Goal: Task Accomplishment & Management: Manage account settings

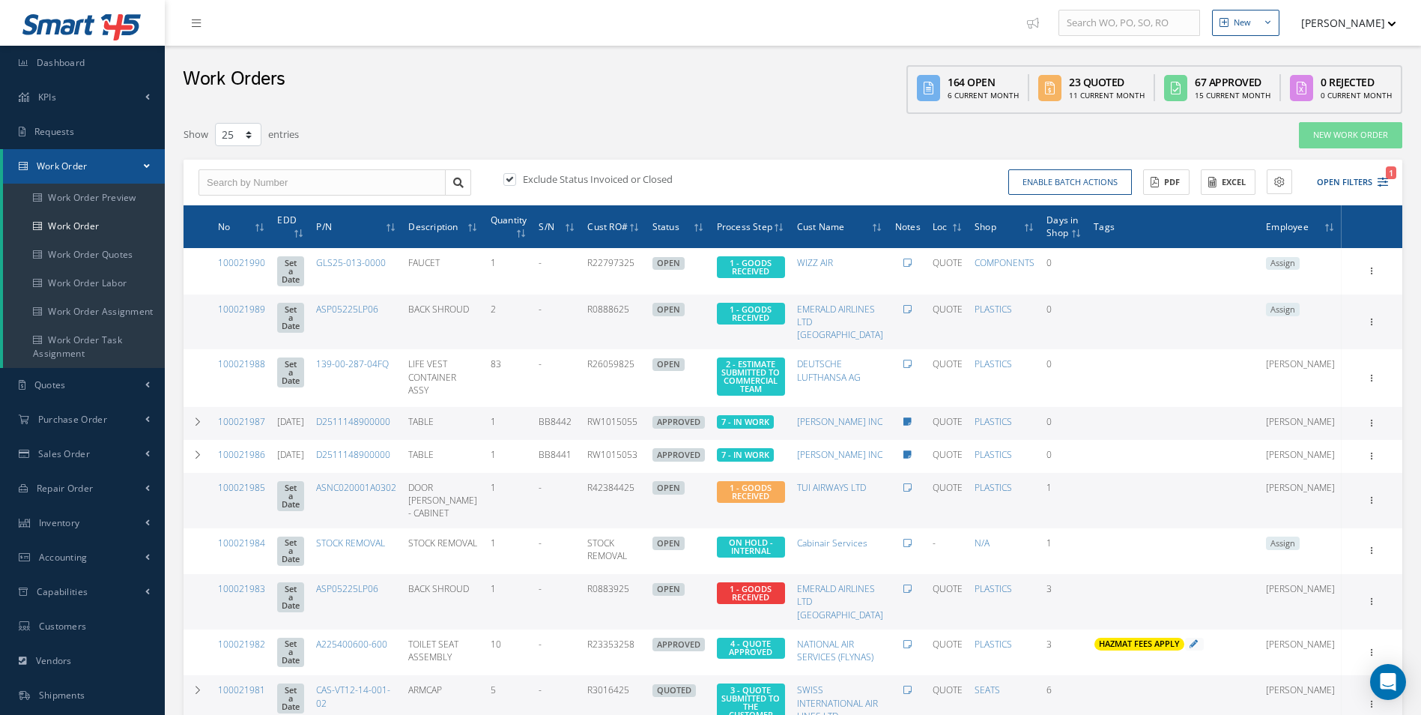
select select "25"
click at [1380, 184] on icon "1" at bounding box center [1383, 182] width 10 height 10
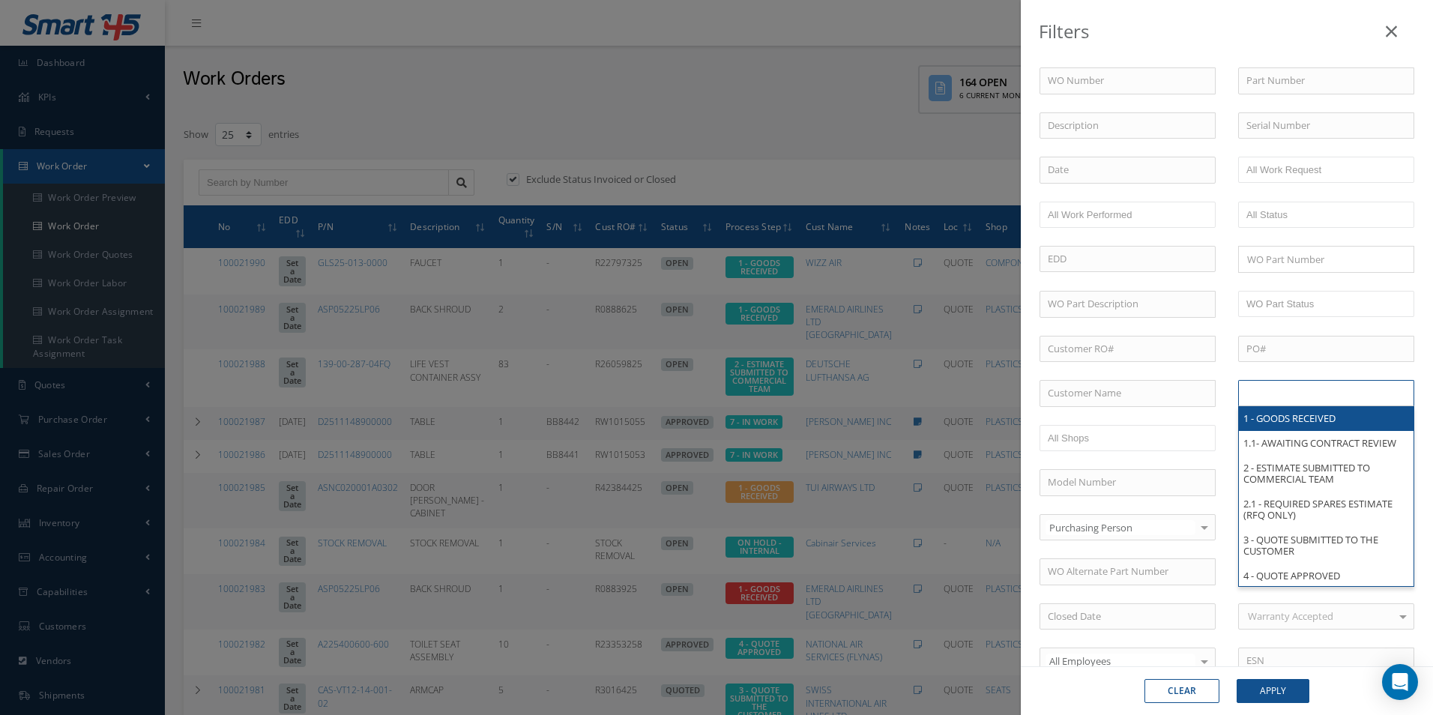
click at [1322, 387] on input "text" at bounding box center [1293, 393] width 95 height 19
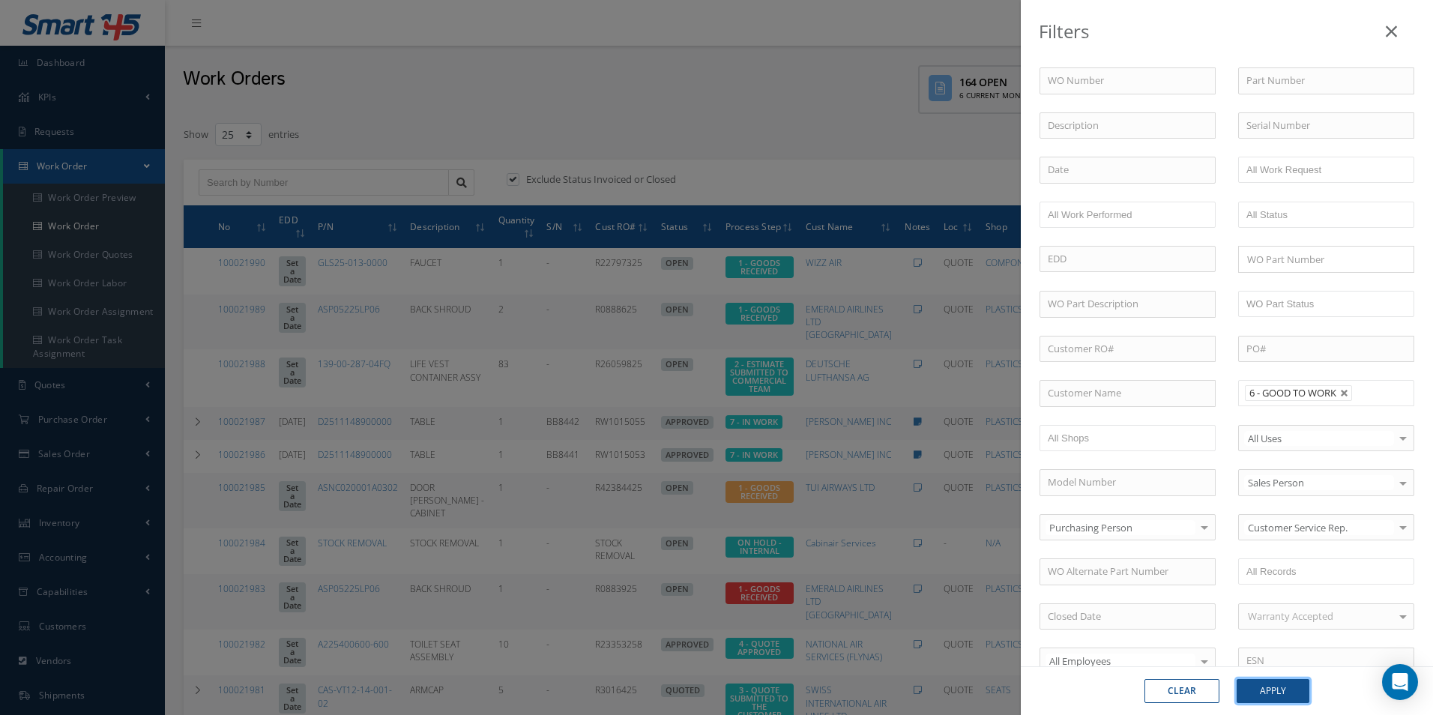
click at [1288, 687] on button "Apply" at bounding box center [1272, 691] width 73 height 24
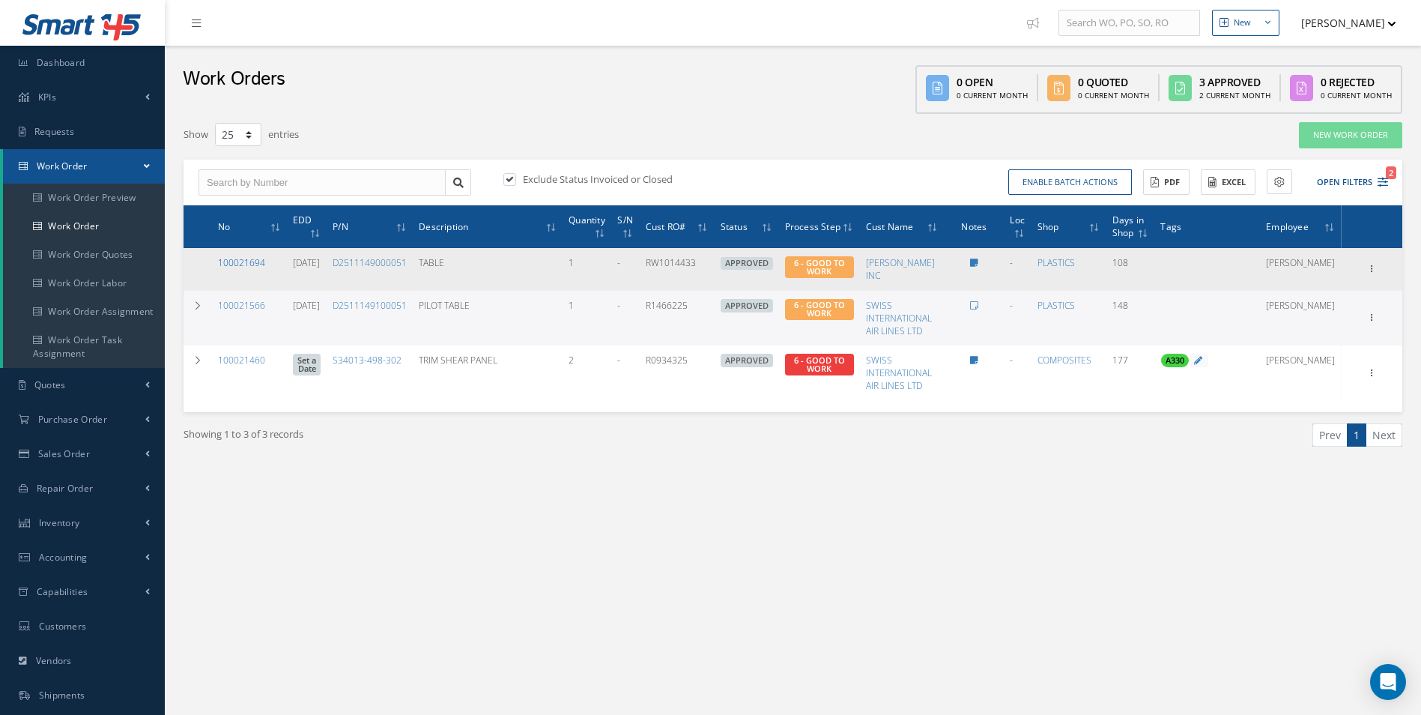
click at [255, 261] on link "100021694" at bounding box center [241, 262] width 47 height 13
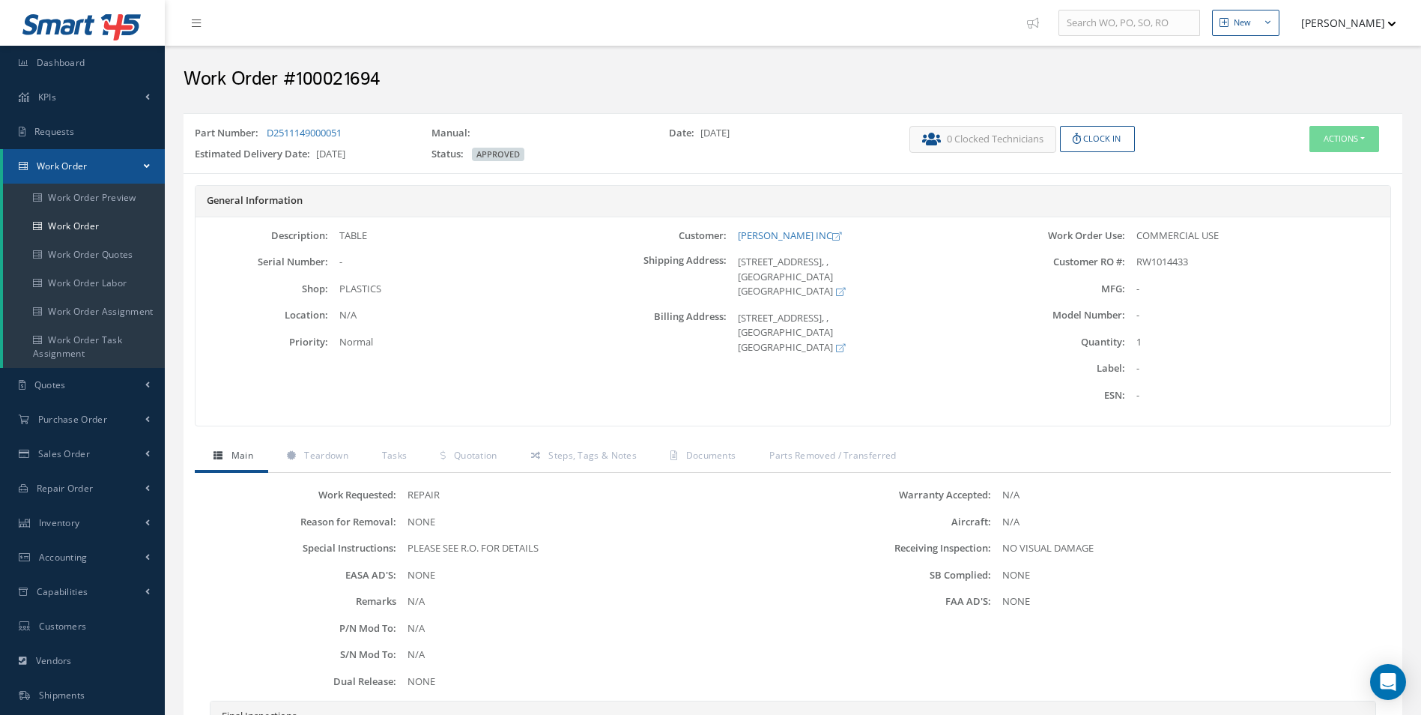
click at [345, 85] on h2 "Work Order #100021694" at bounding box center [793, 79] width 1219 height 22
drag, startPoint x: 345, startPoint y: 85, endPoint x: 338, endPoint y: 79, distance: 9.0
copy h2 "100021694"
drag, startPoint x: 737, startPoint y: 233, endPoint x: 801, endPoint y: 236, distance: 63.8
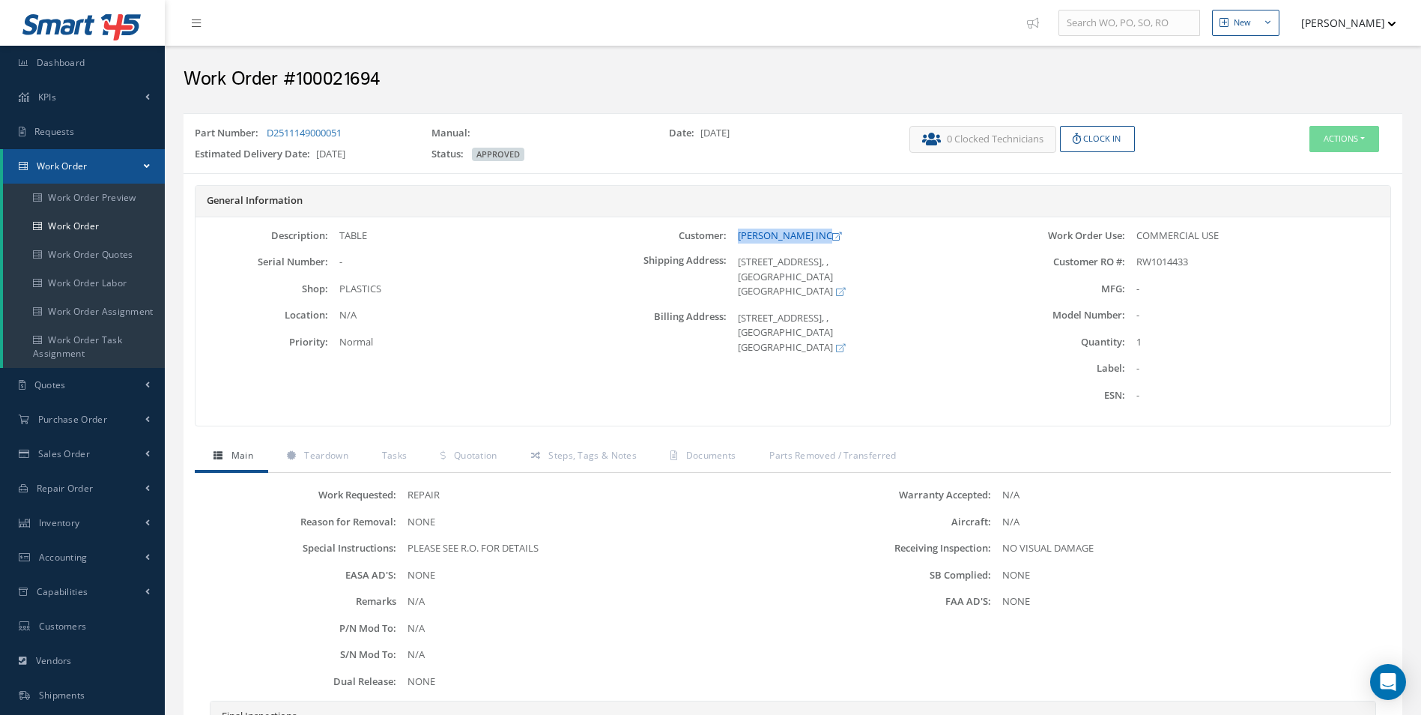
click at [801, 236] on div "[PERSON_NAME] INC" at bounding box center [859, 236] width 265 height 15
drag, startPoint x: 801, startPoint y: 236, endPoint x: 793, endPoint y: 235, distance: 8.3
copy link "[PERSON_NAME] INC"
click at [1154, 256] on span "RW1014433" at bounding box center [1163, 261] width 52 height 13
click at [1161, 265] on span "RW1014433" at bounding box center [1163, 261] width 52 height 13
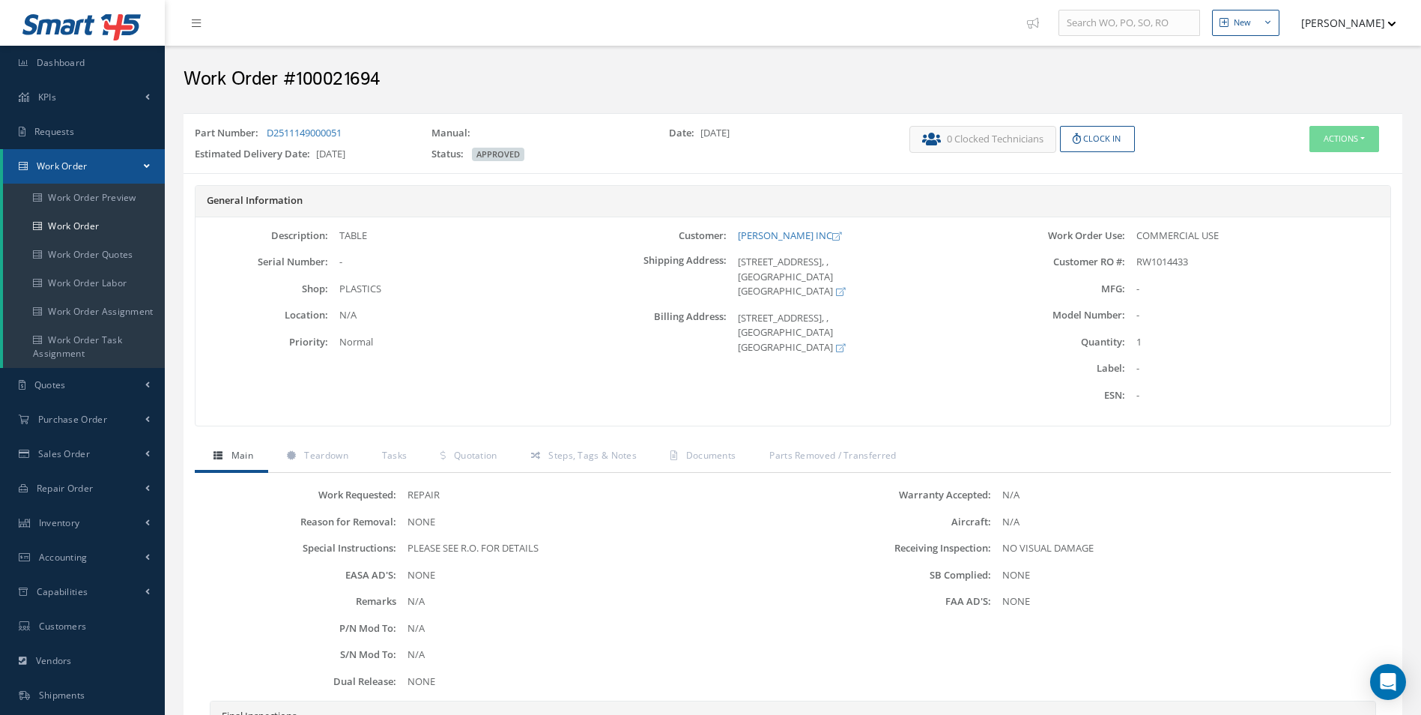
click at [1162, 263] on span "RW1014433" at bounding box center [1163, 261] width 52 height 13
click at [1162, 262] on span "RW1014433" at bounding box center [1163, 261] width 52 height 13
copy div "RW1014433"
drag, startPoint x: 345, startPoint y: 130, endPoint x: 268, endPoint y: 129, distance: 76.4
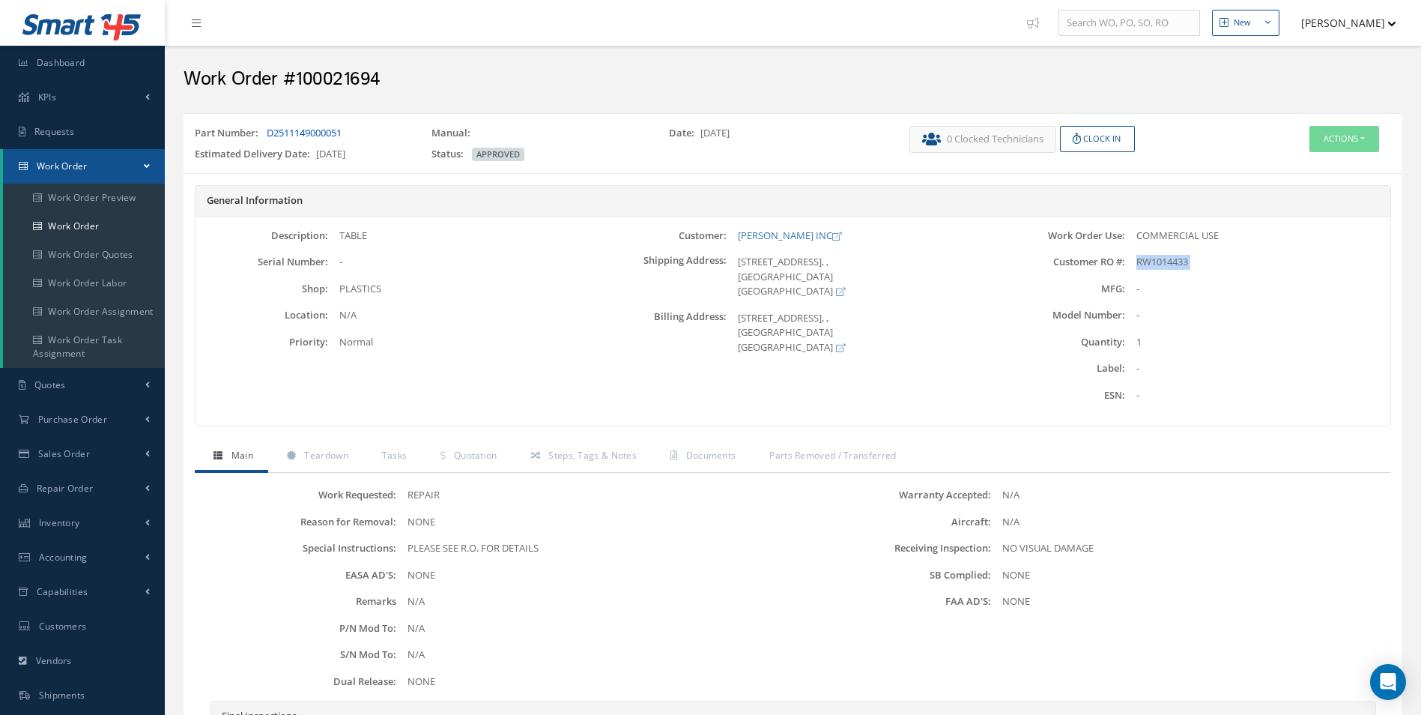
click at [268, 129] on div "Part Number: D2511149000051" at bounding box center [302, 136] width 237 height 21
drag, startPoint x: 268, startPoint y: 129, endPoint x: 283, endPoint y: 134, distance: 15.9
copy link "D2511149000051"
click at [360, 232] on div "TABLE" at bounding box center [460, 236] width 265 height 15
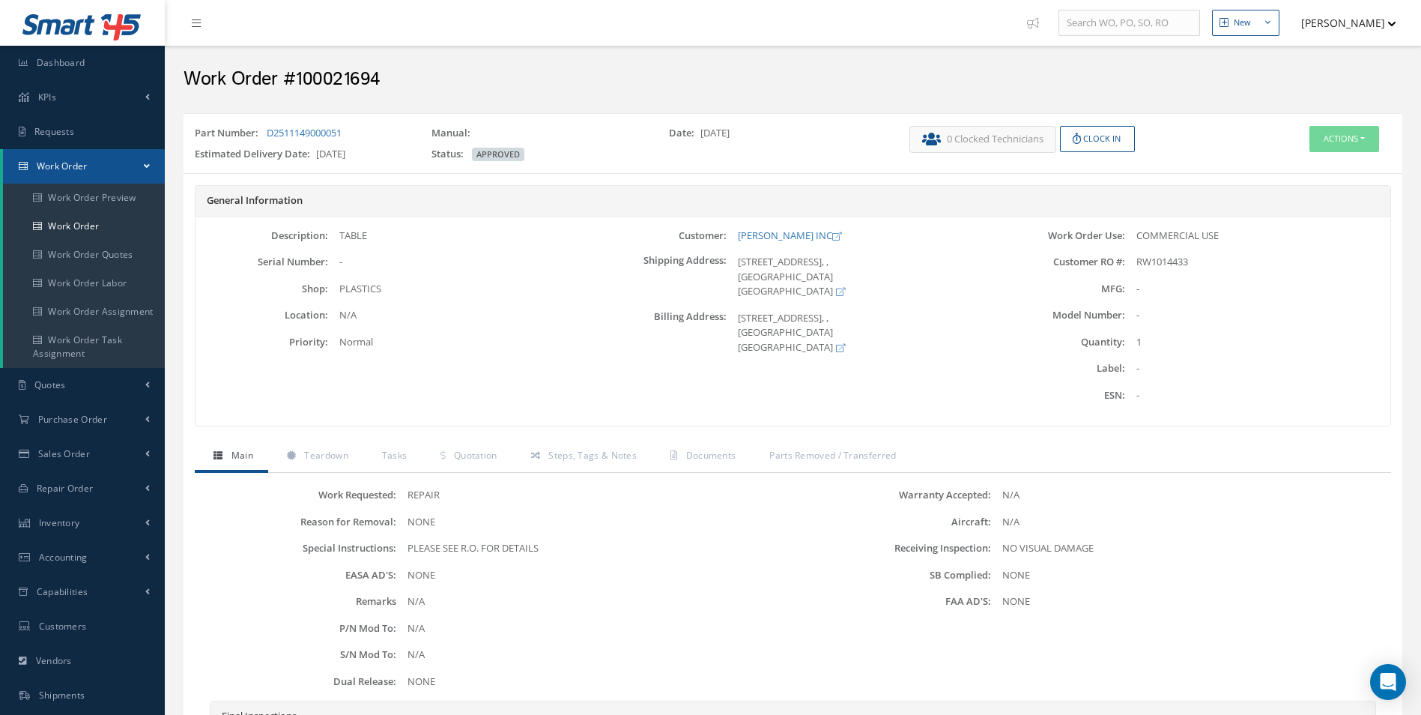
copy div "TABLE"
click at [474, 465] on link "Quotation" at bounding box center [467, 456] width 90 height 31
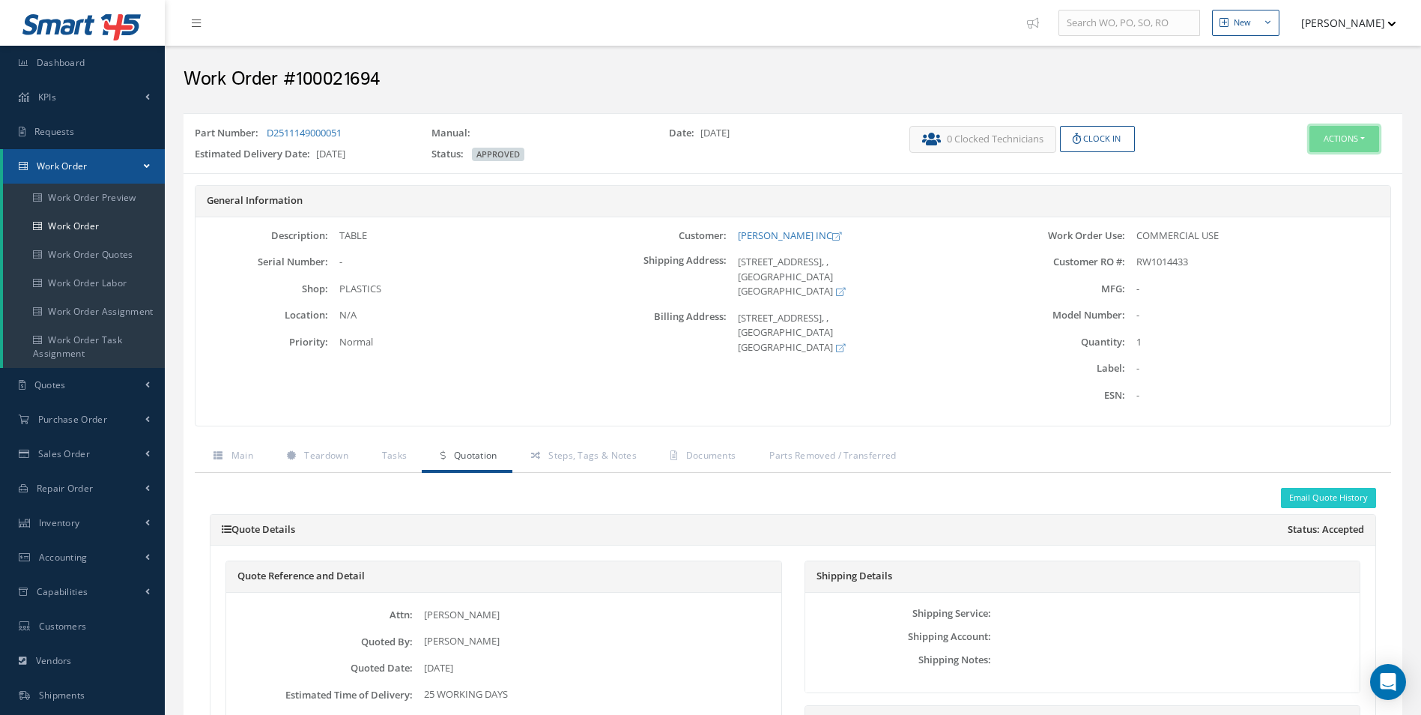
drag, startPoint x: 1367, startPoint y: 130, endPoint x: 1357, endPoint y: 136, distance: 12.1
click at [1367, 130] on button "Actions" at bounding box center [1345, 139] width 70 height 26
click at [1313, 165] on link "Edit" at bounding box center [1322, 167] width 120 height 20
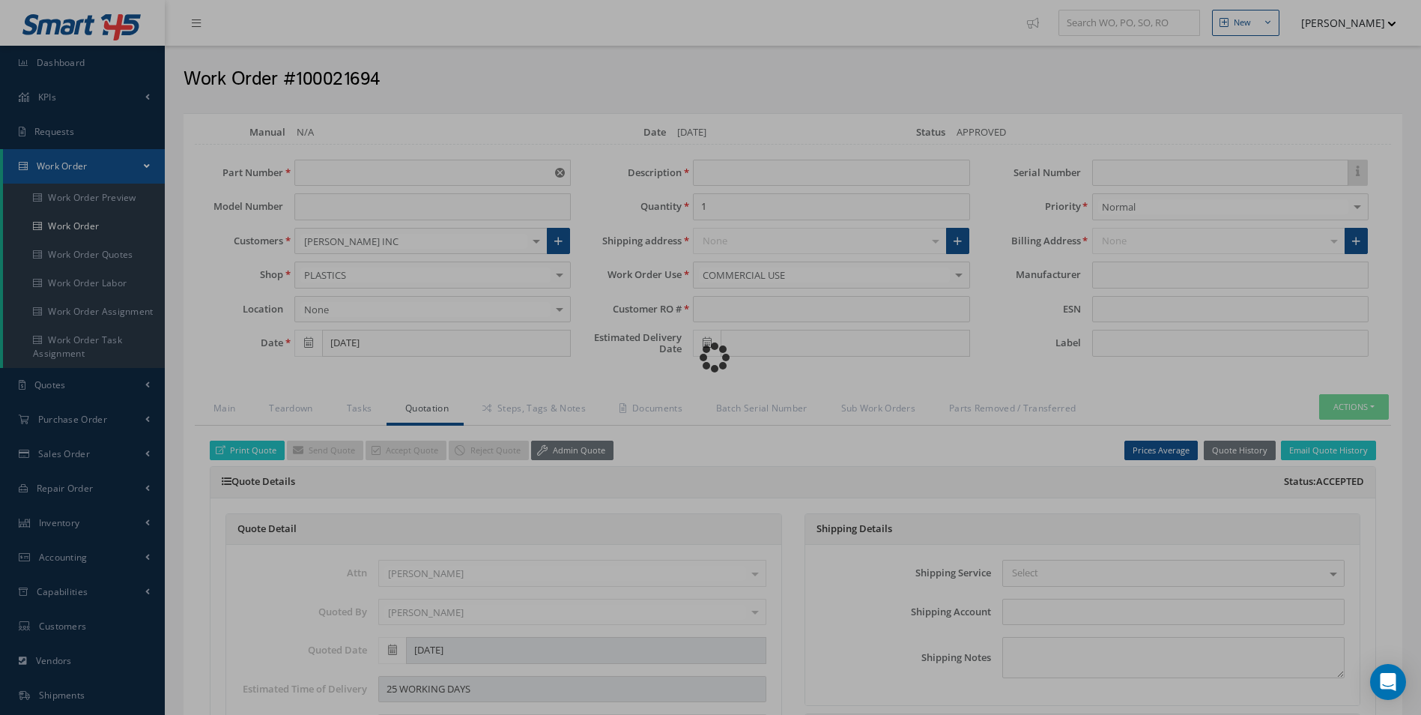
type input "D2511149000051"
type input "[DATE]"
type input "TABLE"
type input "RW1014433"
type input "[DATE]"
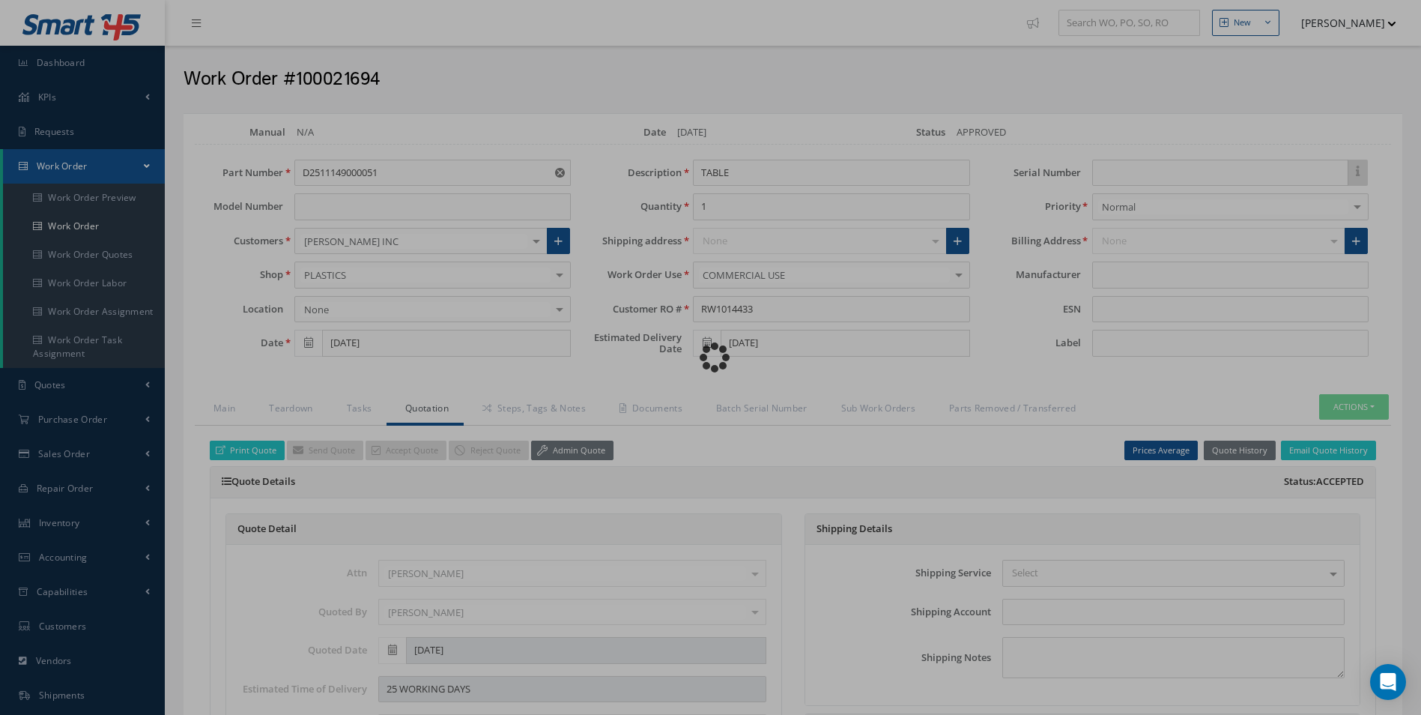
type input "$1,874"
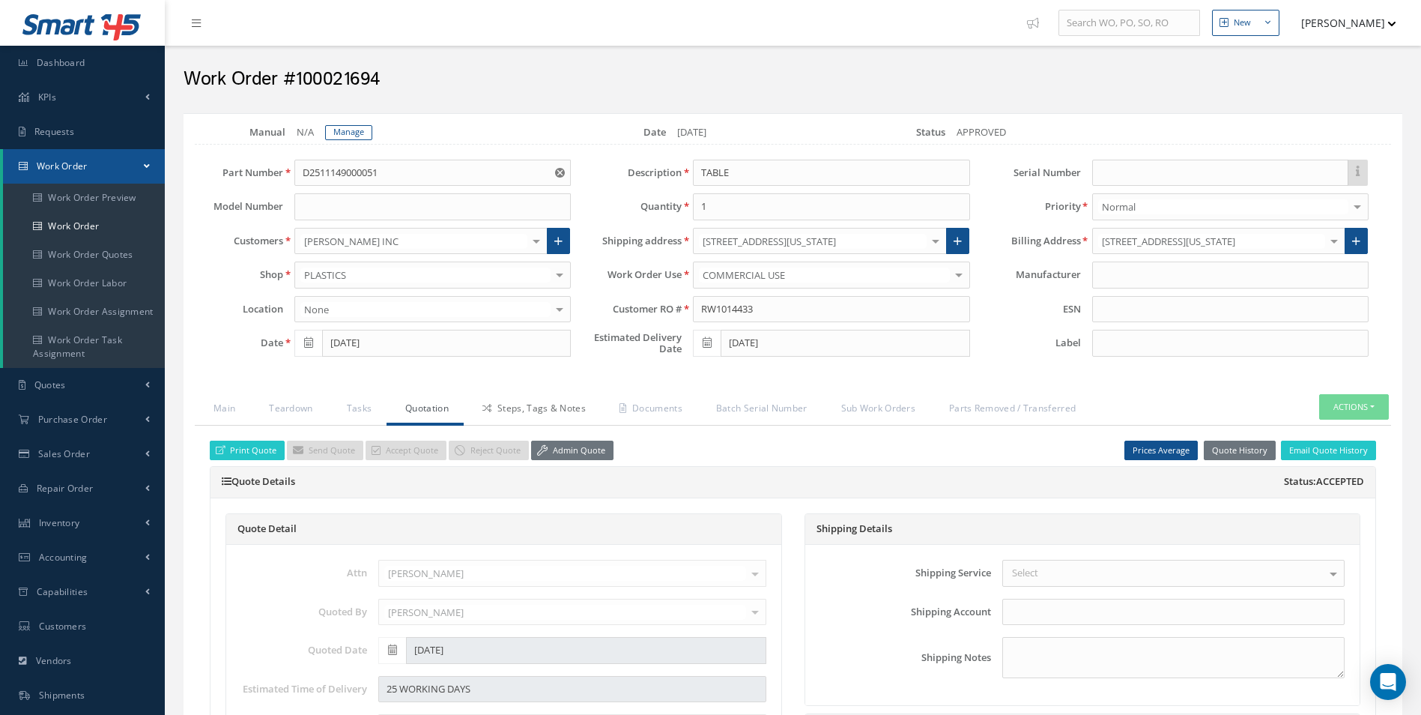
drag, startPoint x: 545, startPoint y: 401, endPoint x: 548, endPoint y: 408, distance: 7.8
click at [545, 401] on link "Steps, Tags & Notes" at bounding box center [532, 409] width 137 height 31
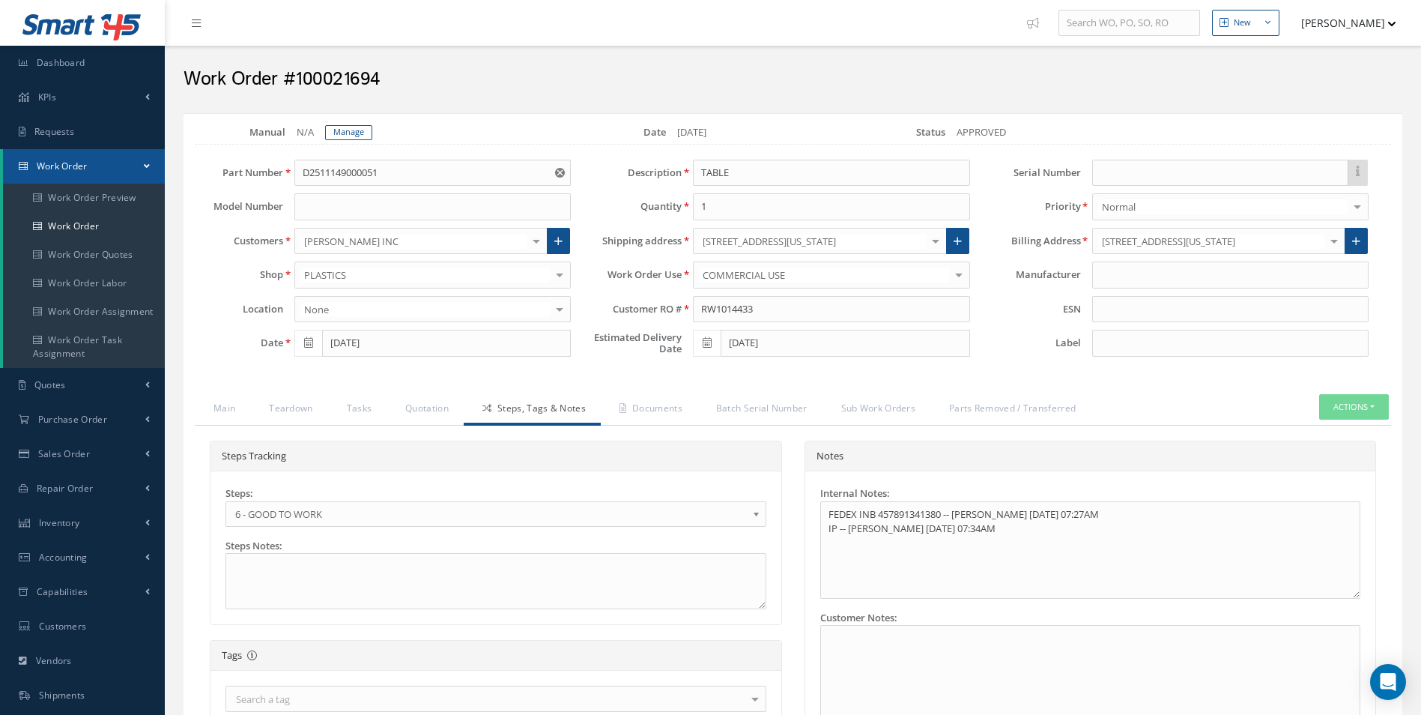
click at [354, 502] on link "6 - GOOD TO WORK" at bounding box center [496, 513] width 541 height 25
click at [352, 130] on link "Manage" at bounding box center [348, 132] width 47 height 15
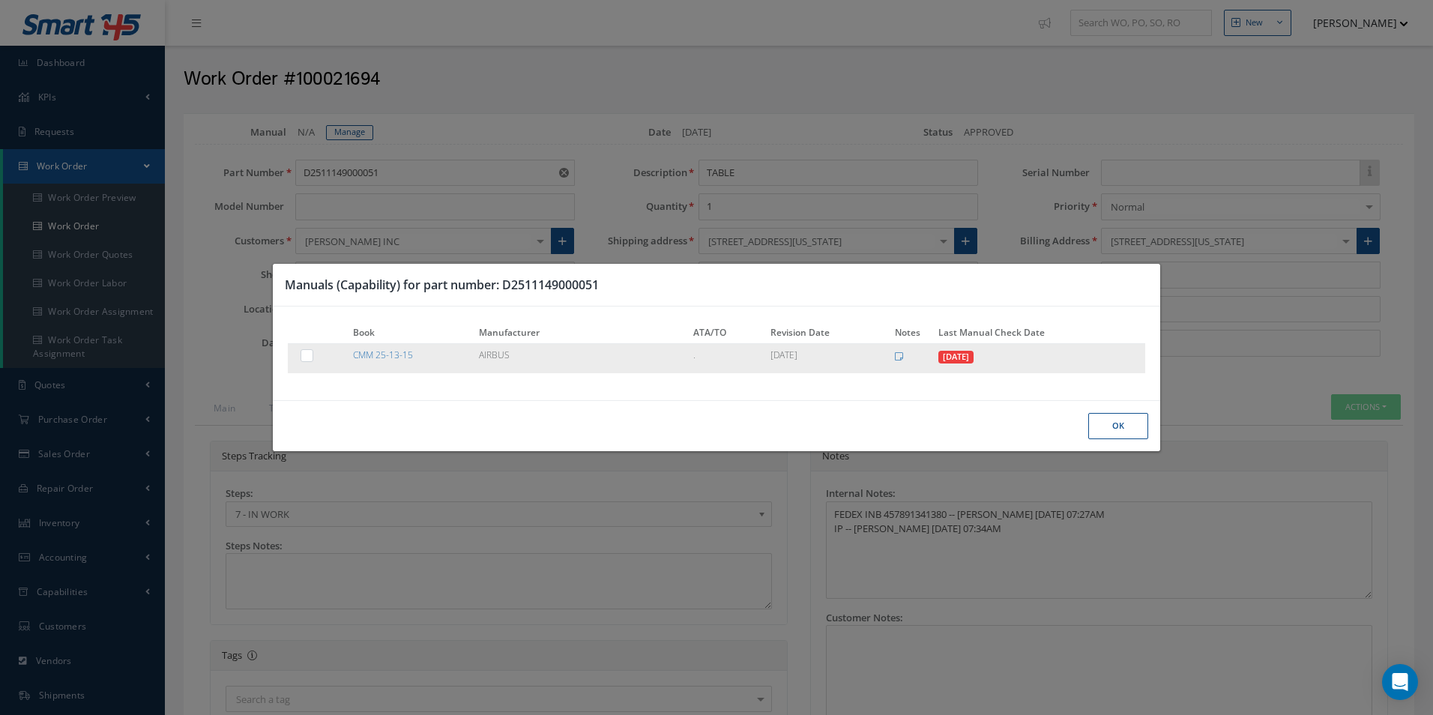
click at [320, 361] on div at bounding box center [322, 356] width 44 height 16
click at [323, 358] on div at bounding box center [322, 356] width 44 height 16
click at [312, 355] on label at bounding box center [314, 354] width 4 height 13
click at [303, 355] on input "checkbox" at bounding box center [308, 357] width 10 height 10
checkbox input "true"
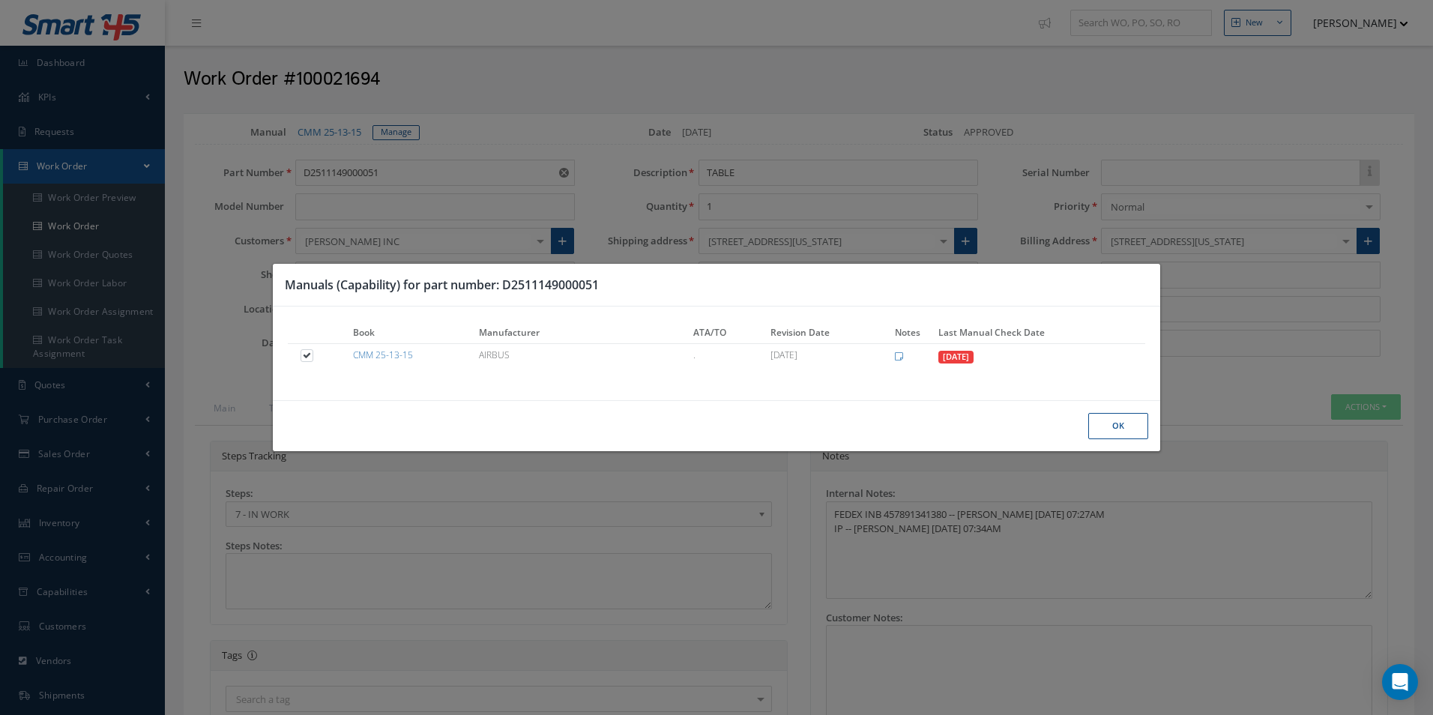
click at [1113, 419] on button "Ok" at bounding box center [1118, 426] width 60 height 26
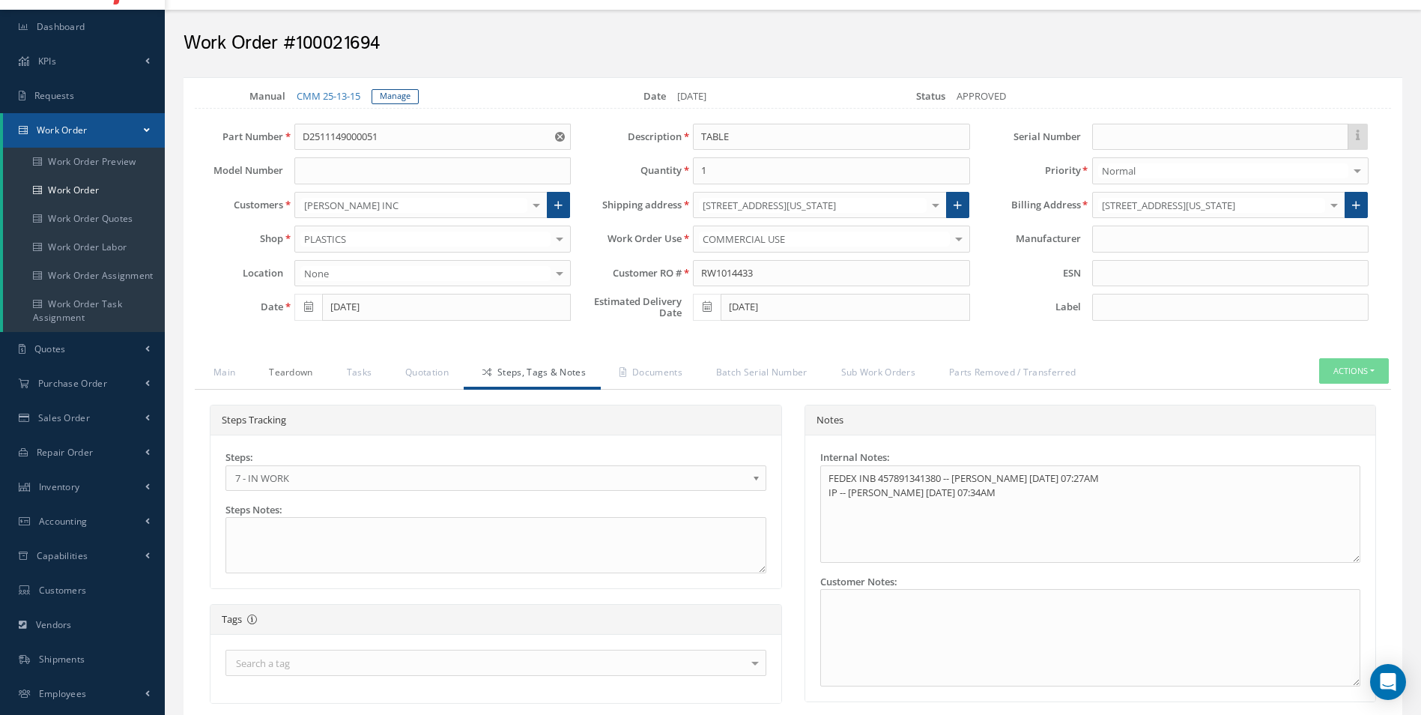
click at [279, 379] on link "Teardown" at bounding box center [288, 373] width 77 height 31
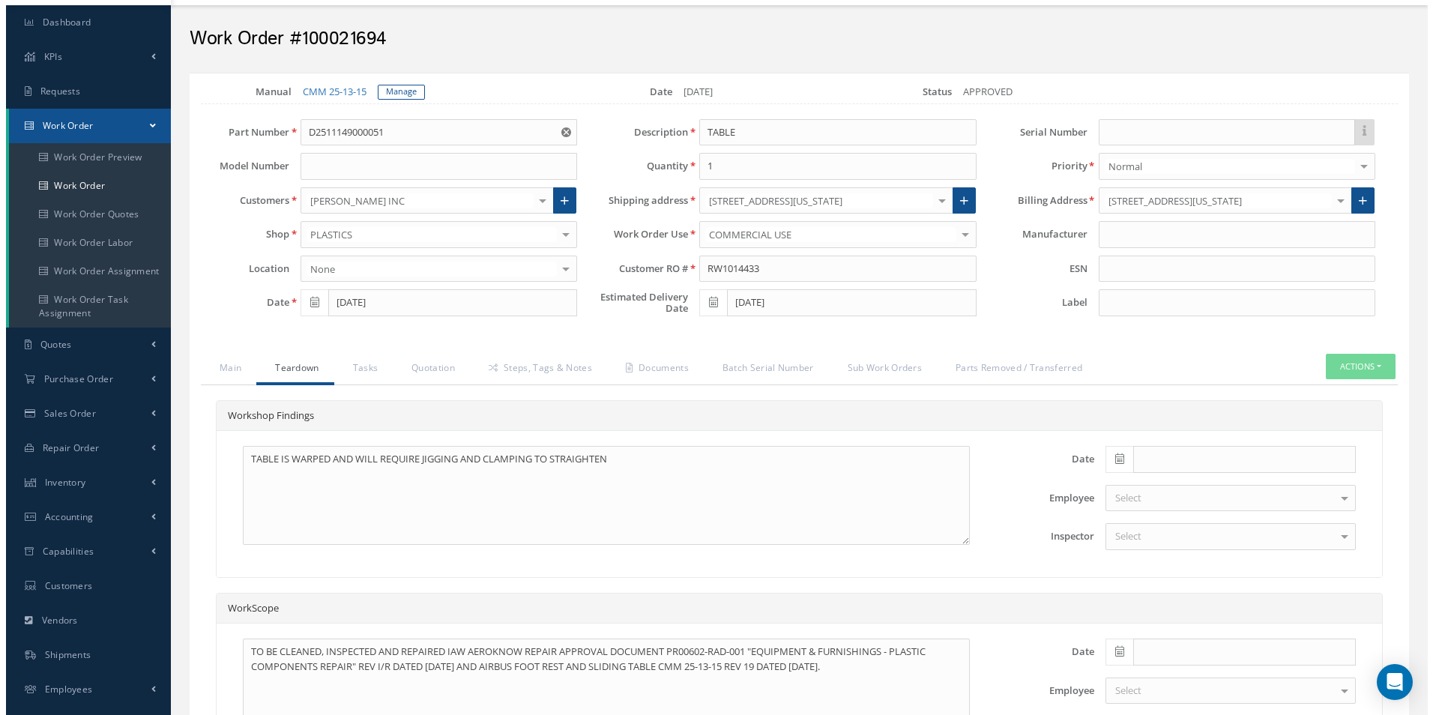
scroll to position [186, 0]
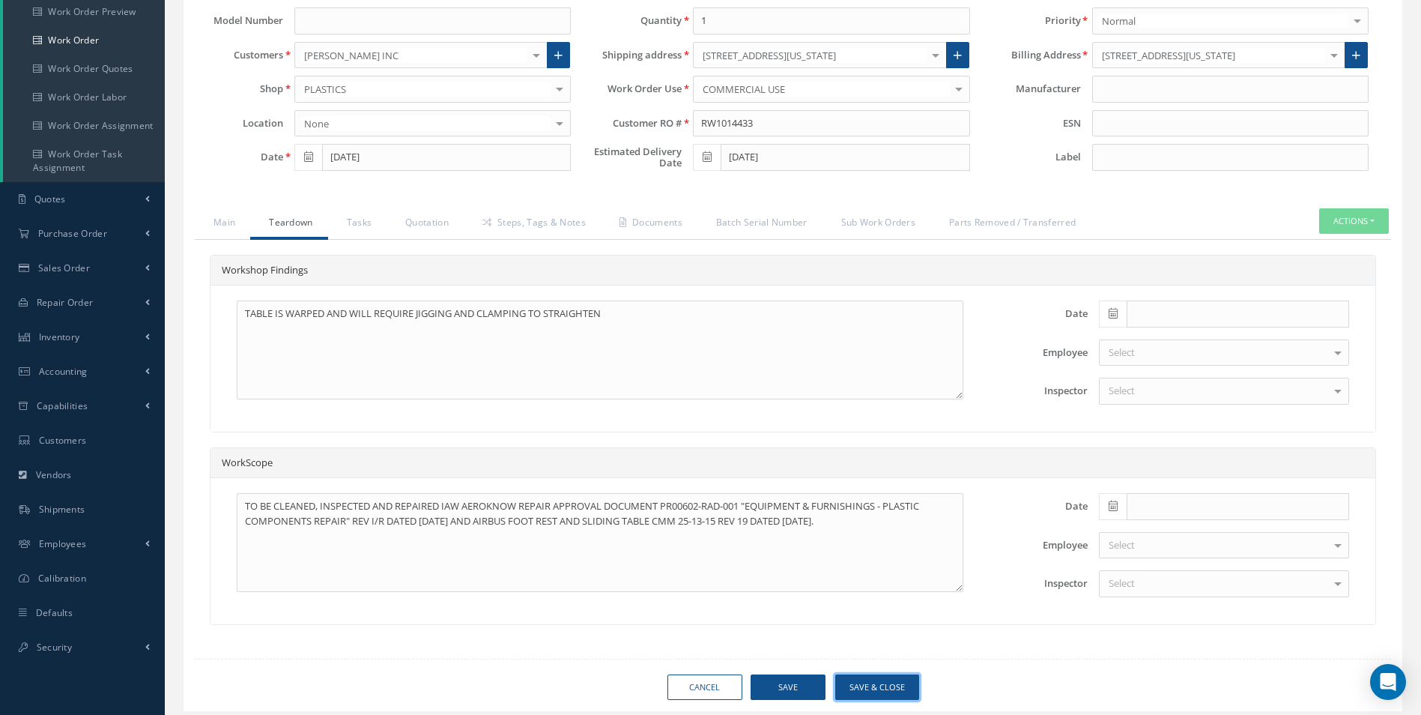
click at [886, 695] on button "Save & Close" at bounding box center [877, 687] width 84 height 26
